Goal: Transaction & Acquisition: Book appointment/travel/reservation

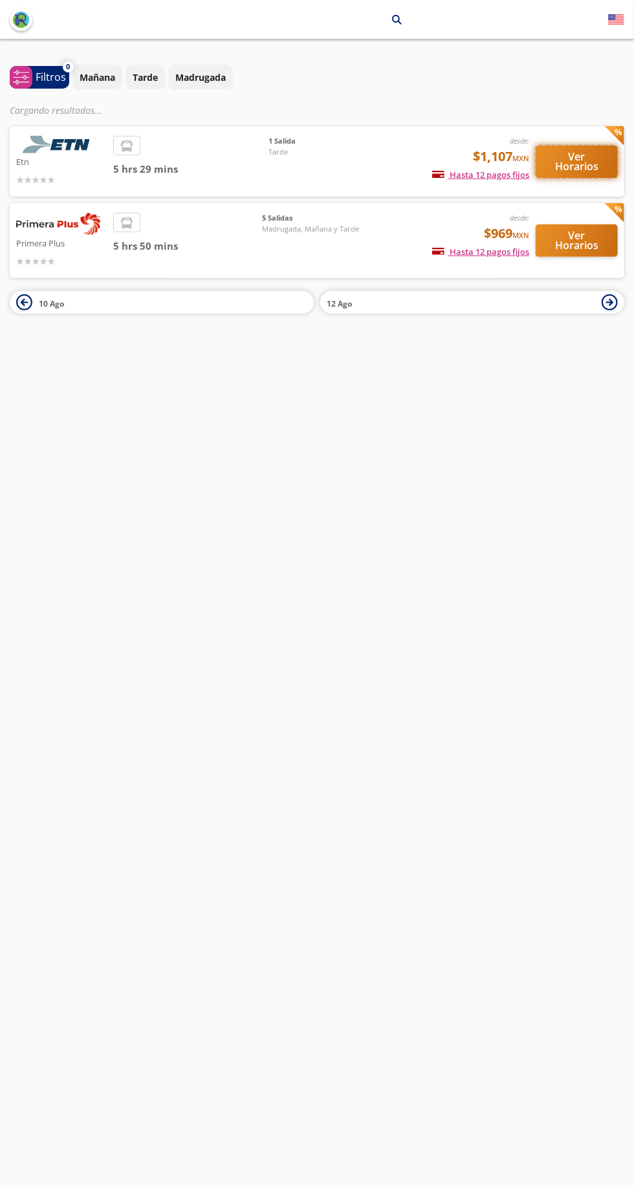
click at [592, 162] on button "Ver Horarios" at bounding box center [577, 162] width 82 height 32
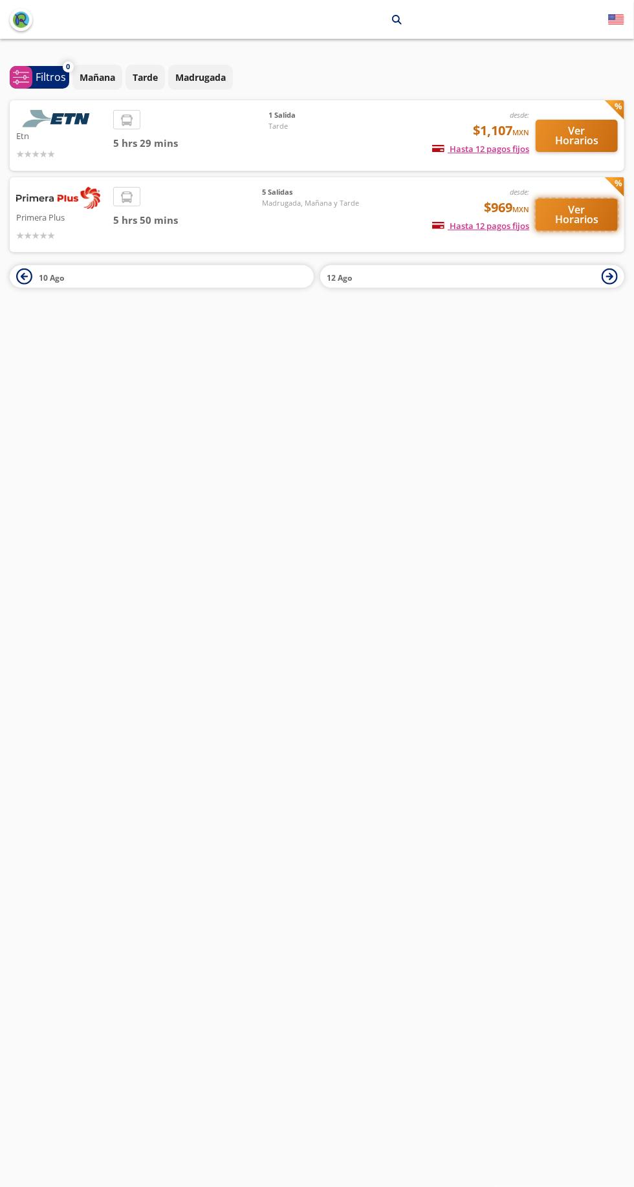
click at [609, 218] on button "Ver Horarios" at bounding box center [577, 215] width 82 height 32
